Goal: Information Seeking & Learning: Learn about a topic

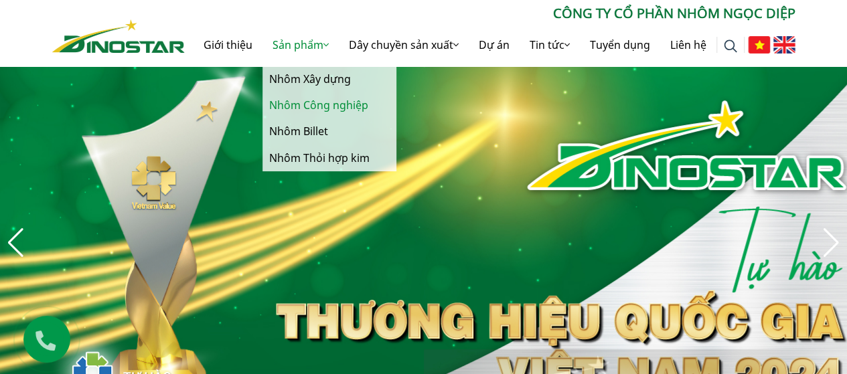
click at [328, 98] on link "Nhôm Công nghiệp" at bounding box center [329, 105] width 134 height 26
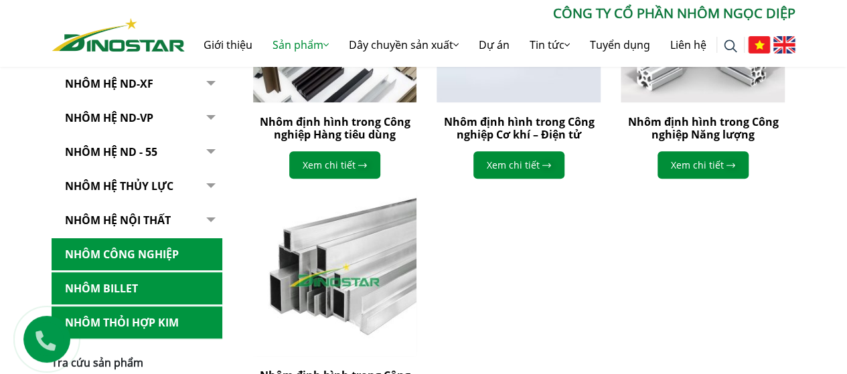
scroll to position [335, 0]
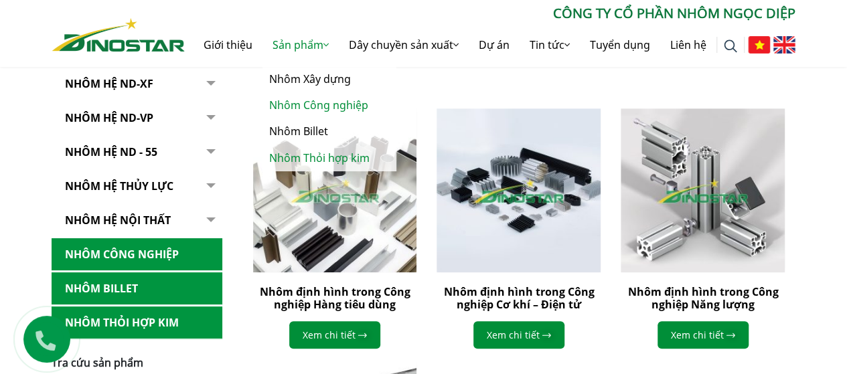
click at [311, 152] on link "Nhôm Thỏi hợp kim" at bounding box center [329, 158] width 134 height 26
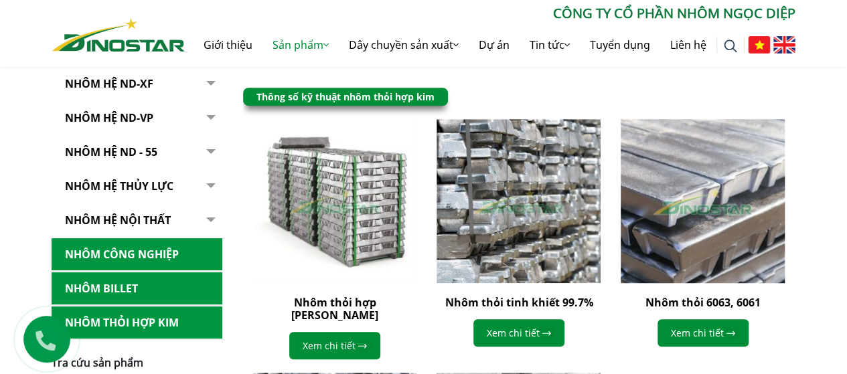
scroll to position [335, 0]
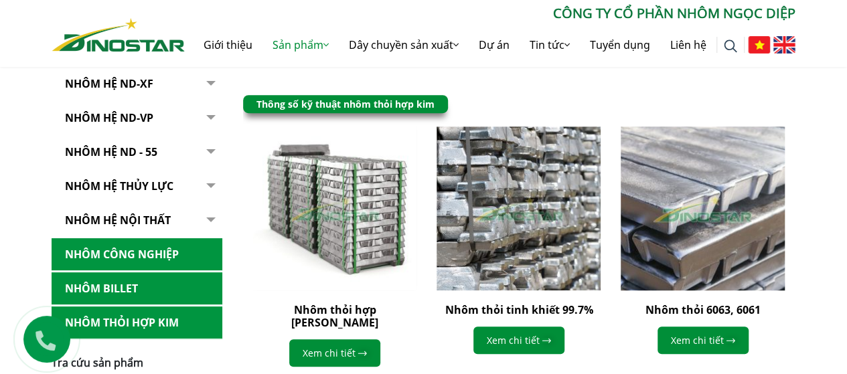
click at [702, 187] on img at bounding box center [703, 208] width 180 height 180
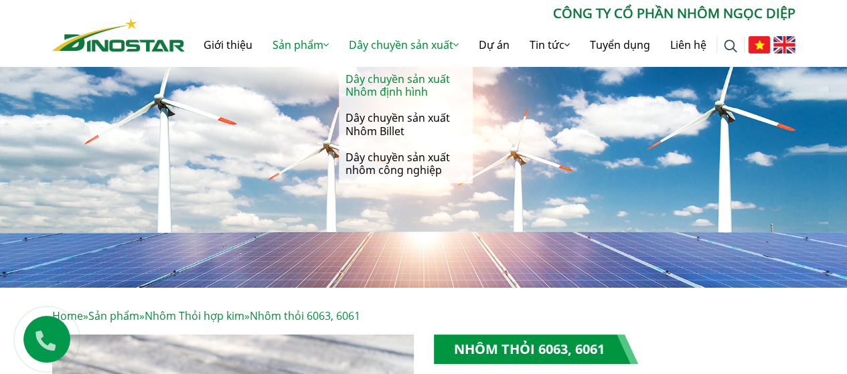
click at [413, 80] on link "Dây chuyền sản xuất Nhôm định hình" at bounding box center [406, 85] width 134 height 39
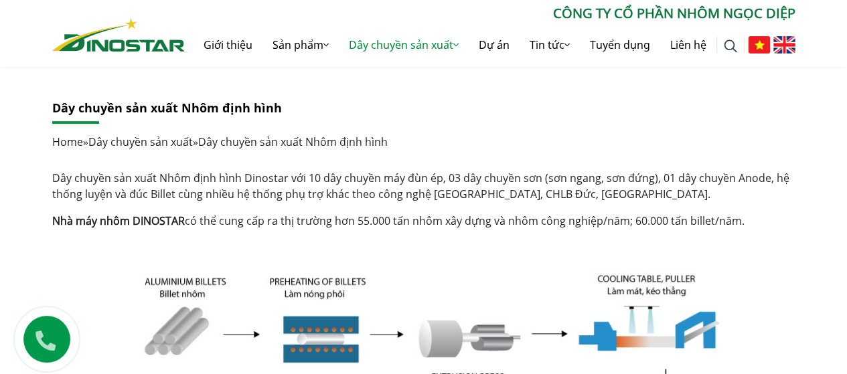
scroll to position [201, 0]
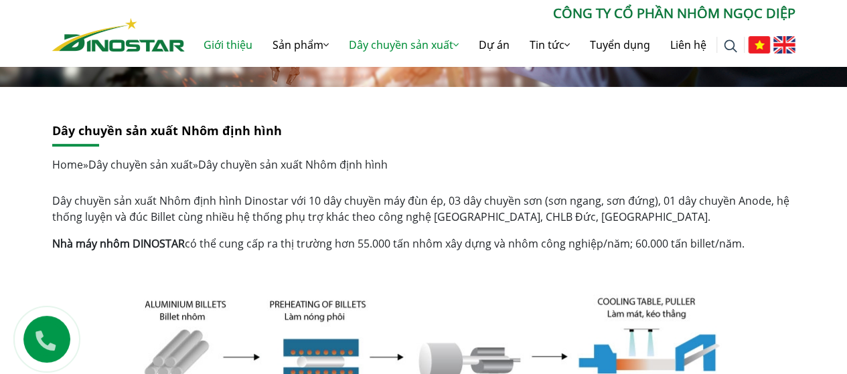
click at [222, 46] on link "Giới thiệu" at bounding box center [227, 44] width 69 height 43
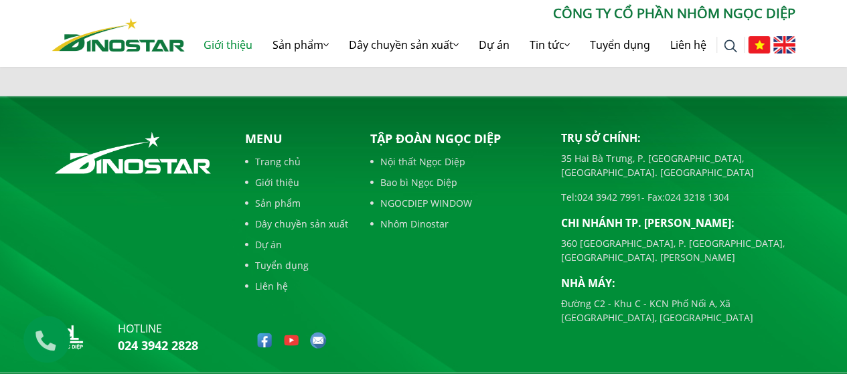
scroll to position [1506, 0]
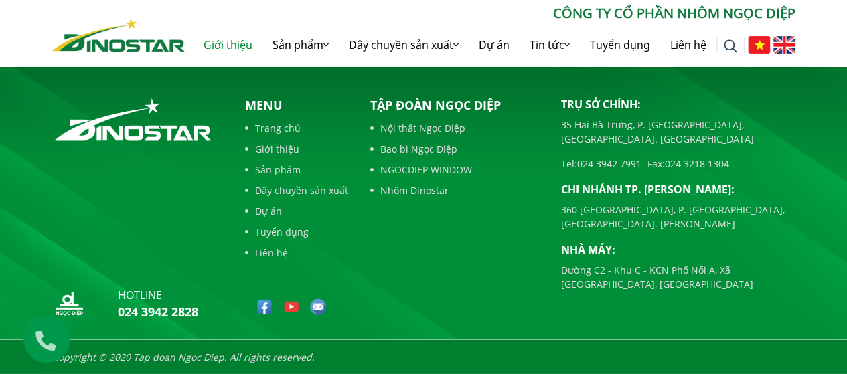
click at [443, 127] on link "Nội thất Ngọc Diệp" at bounding box center [455, 128] width 171 height 14
click at [636, 53] on link "Tuyển dụng" at bounding box center [620, 44] width 80 height 43
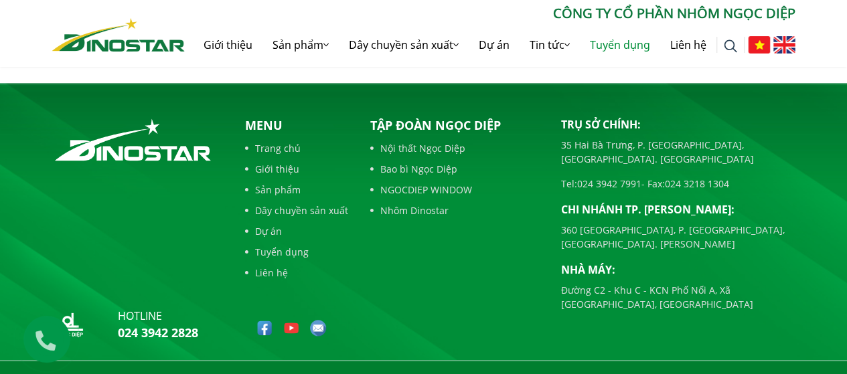
scroll to position [623, 0]
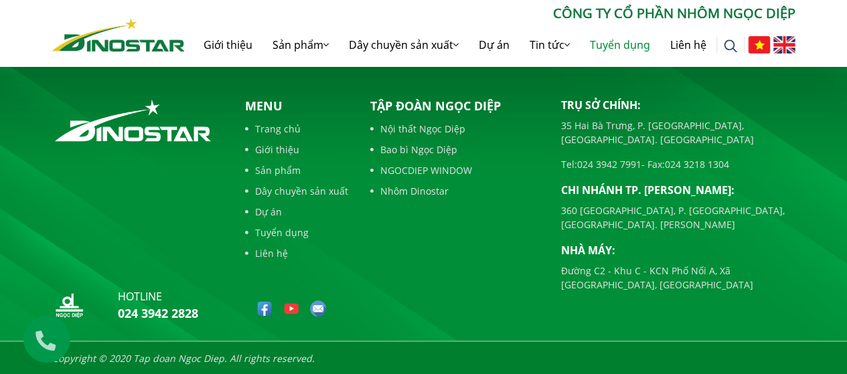
drag, startPoint x: 422, startPoint y: 151, endPoint x: 441, endPoint y: 149, distance: 18.9
click at [422, 151] on link "Bao bì Ngọc Diệp" at bounding box center [455, 150] width 171 height 14
